Goal: Information Seeking & Learning: Find specific fact

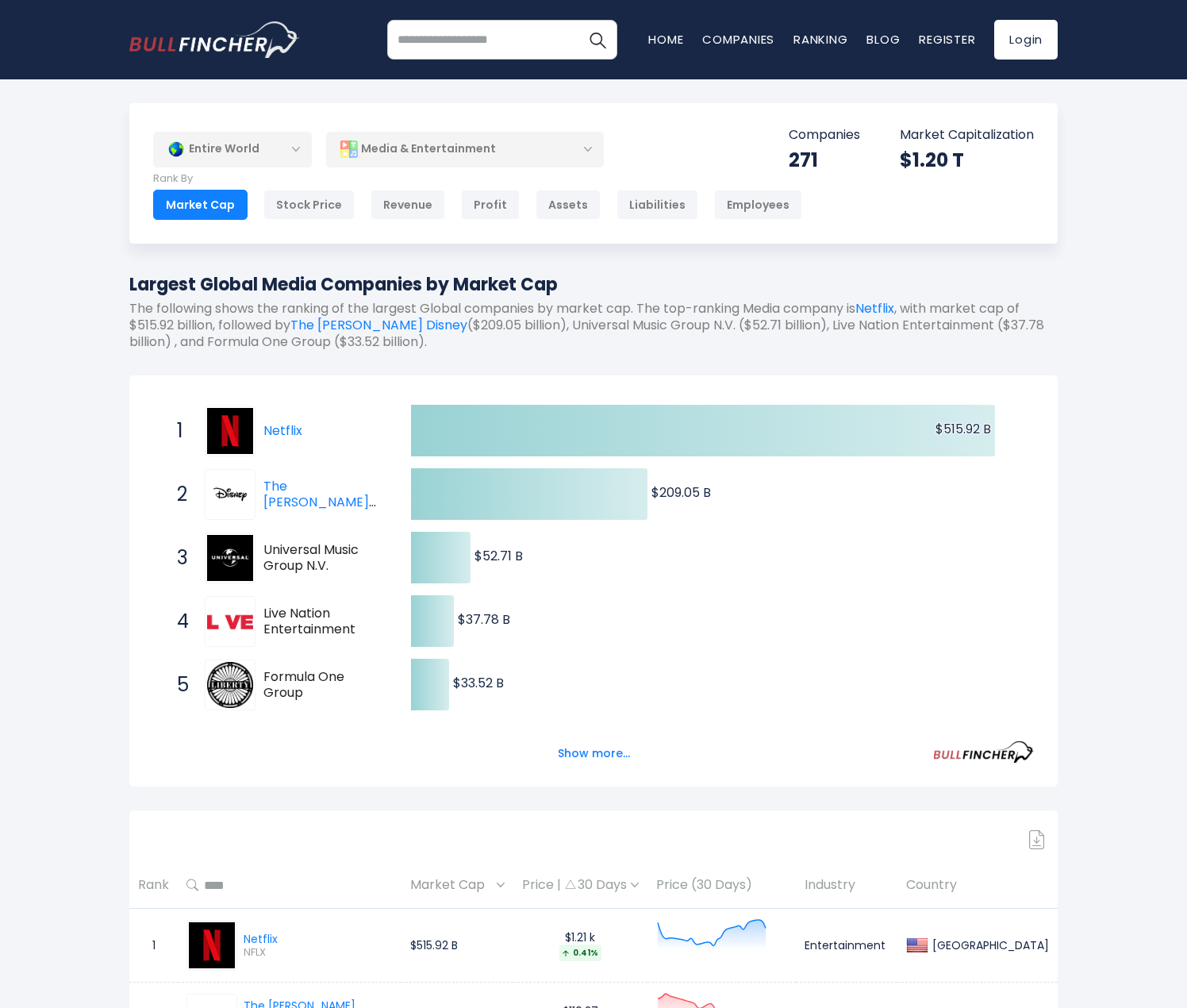
click at [551, 148] on div "Media & Entertainment" at bounding box center [465, 148] width 278 height 36
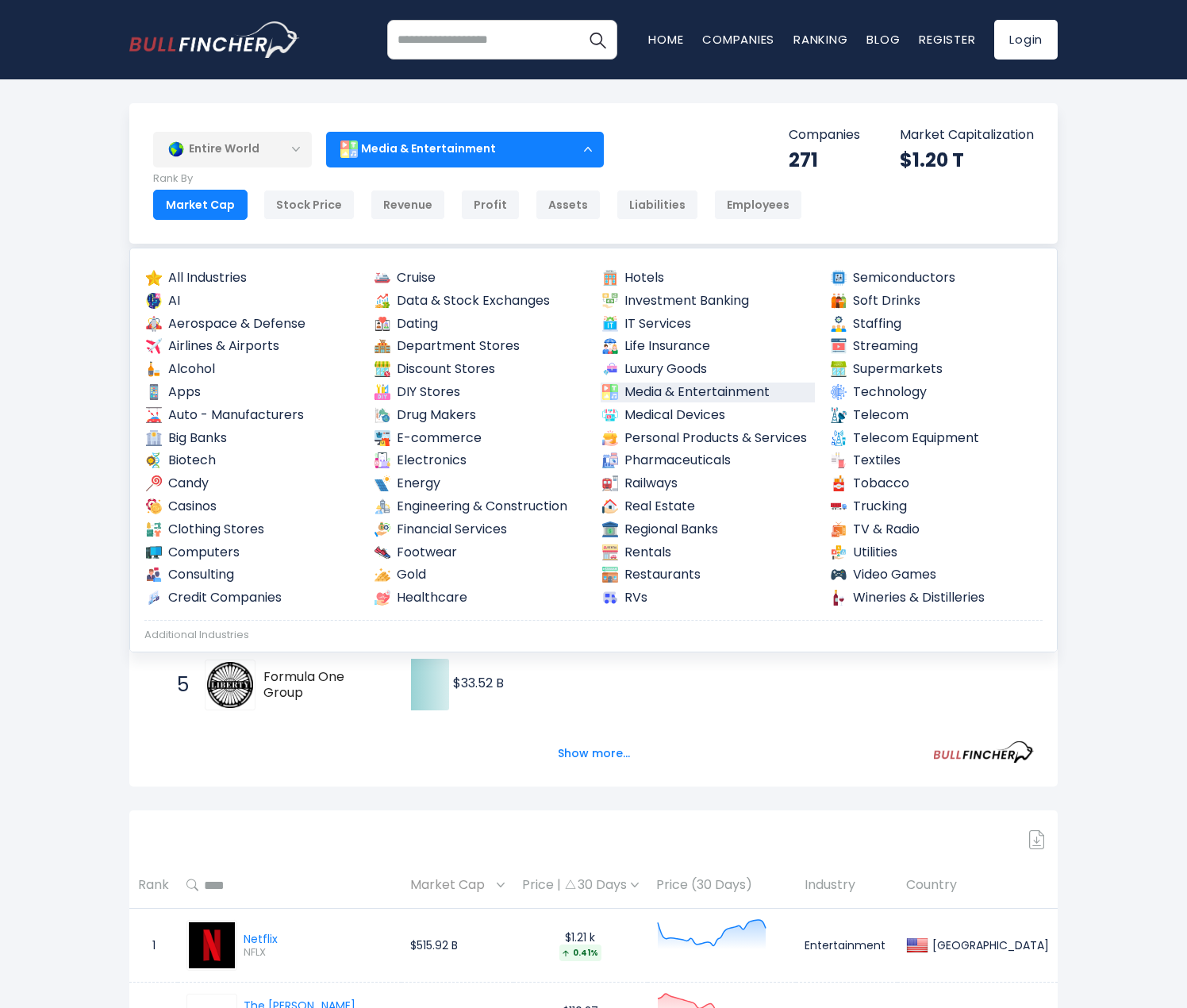
click at [705, 392] on link "Media & Entertainment" at bounding box center [708, 392] width 214 height 19
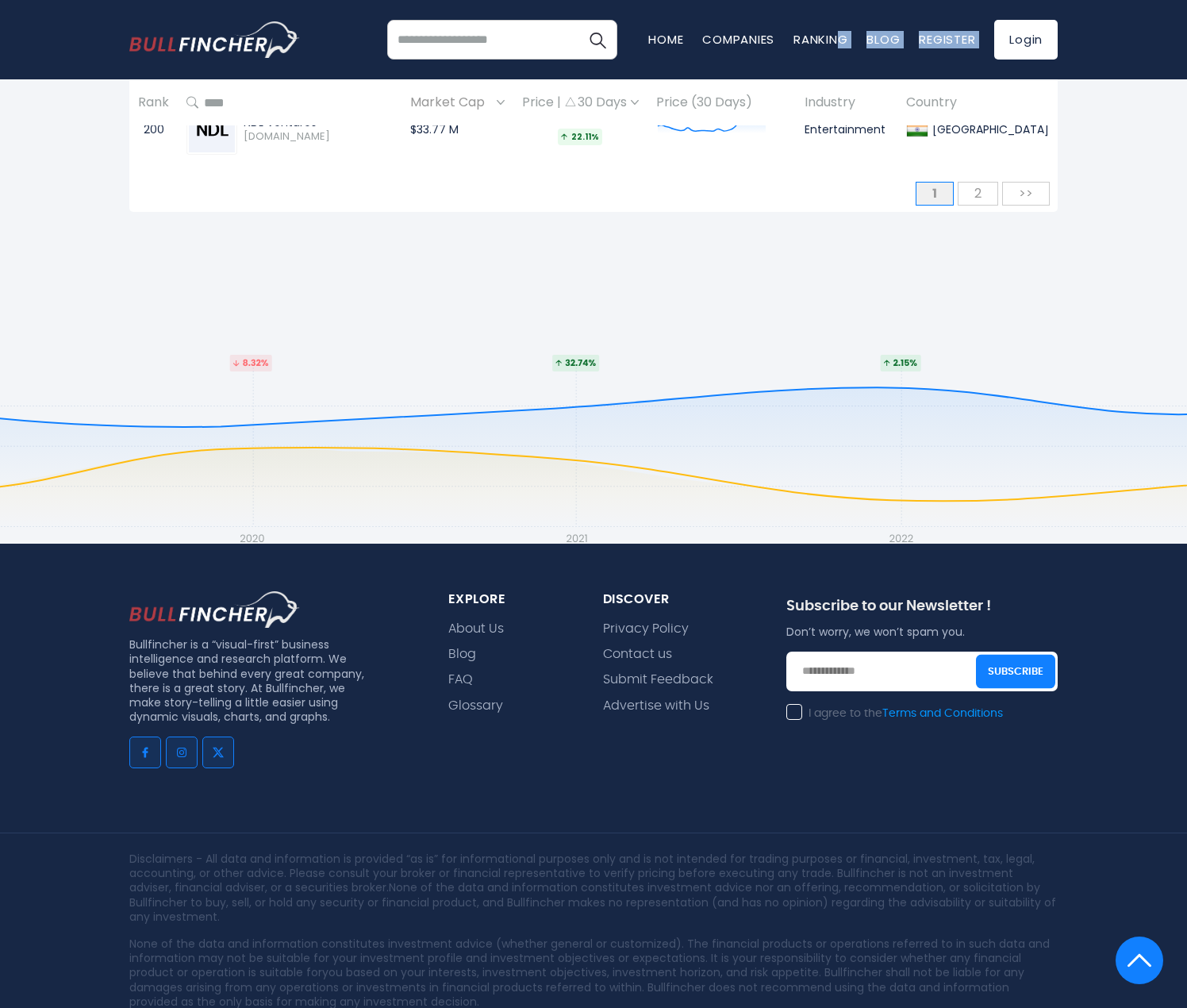
scroll to position [15515, 0]
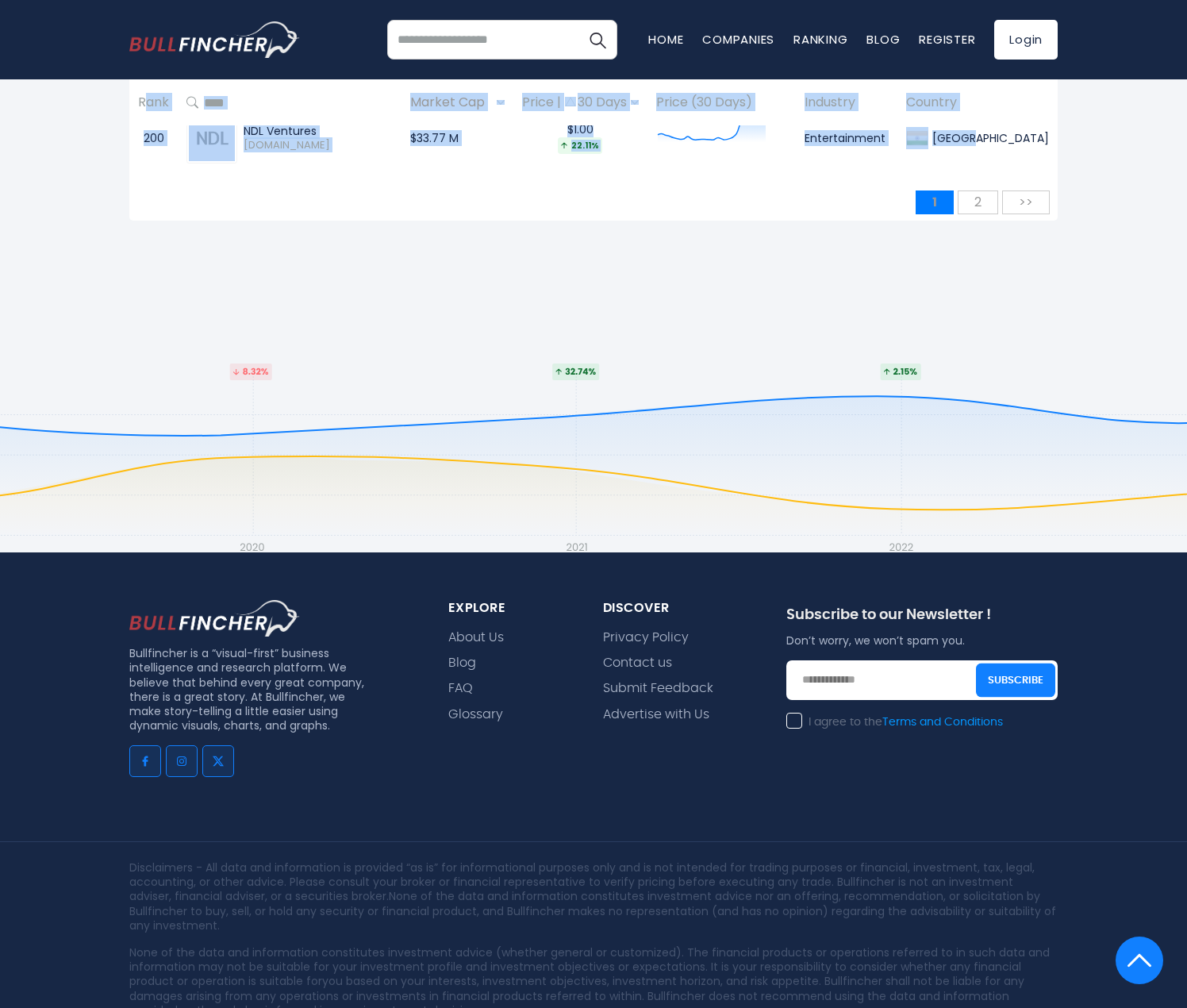
drag, startPoint x: 136, startPoint y: 575, endPoint x: 988, endPoint y: 131, distance: 960.7
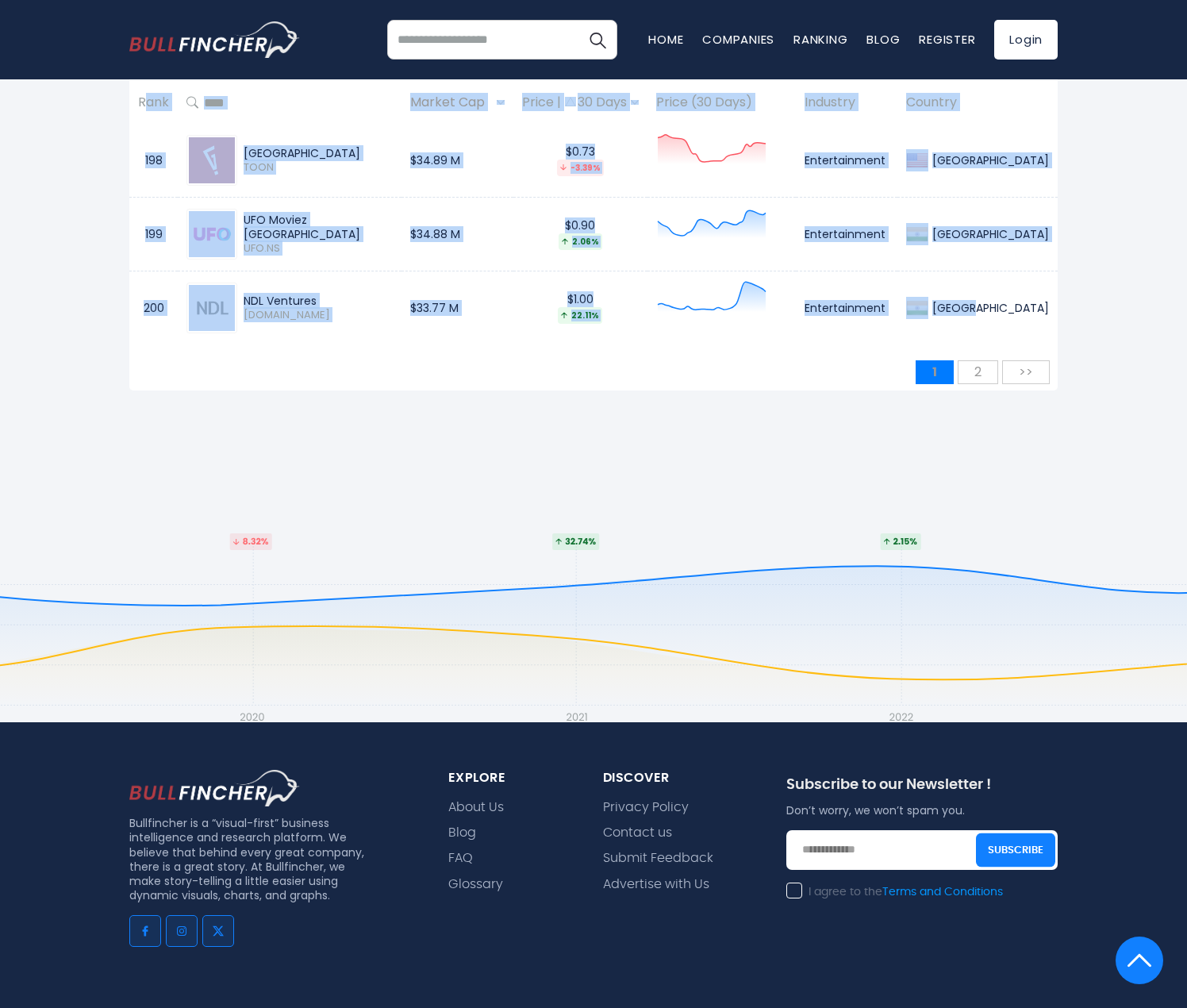
scroll to position [15197, 0]
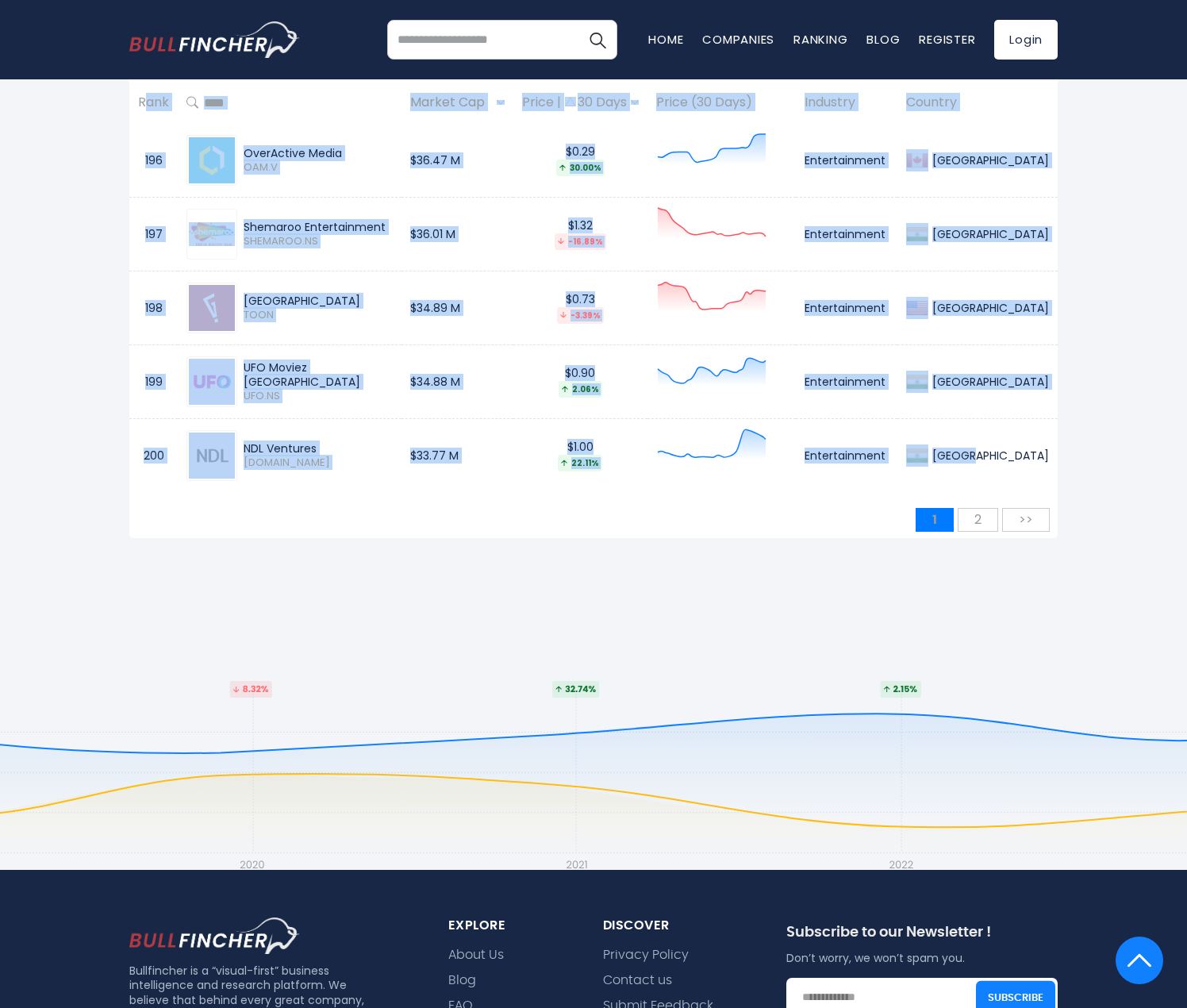
copy table "Rank Market Cap Price | 30 Days Price (30 Days) Industry Country 1 Netflix NFLX…"
